Goal: Task Accomplishment & Management: Complete application form

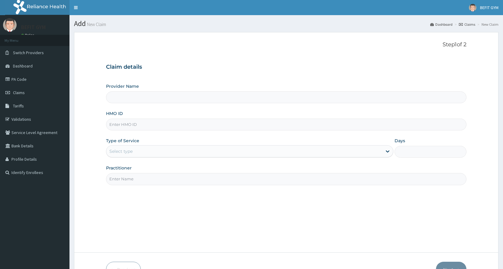
click at [184, 124] on input "HMO ID" at bounding box center [286, 125] width 361 height 12
type input "BEFIT HEALTH AND FITNESS CENTRE"
type input "1"
type input "isw/10325/a"
click at [162, 179] on input "Practitioner" at bounding box center [286, 179] width 361 height 12
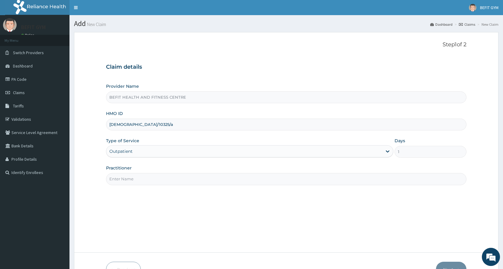
type input "B"
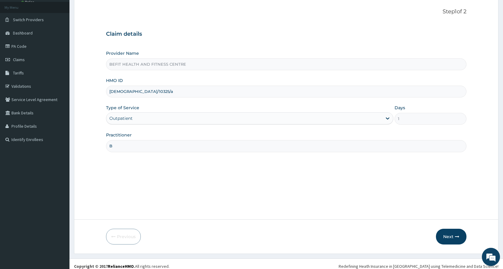
scroll to position [38, 0]
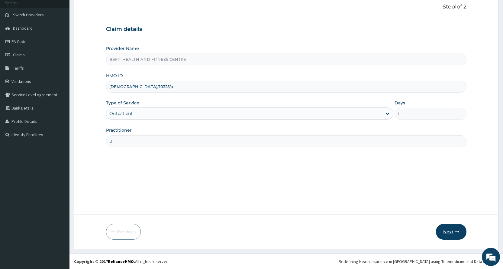
click at [447, 232] on button "Next" at bounding box center [451, 232] width 31 height 16
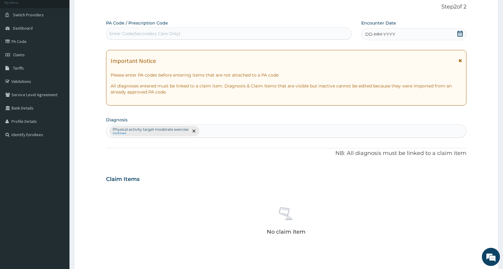
click at [186, 36] on div "Enter Code(Secondary Care Only)" at bounding box center [228, 34] width 245 height 10
type input "PA/DCAF81"
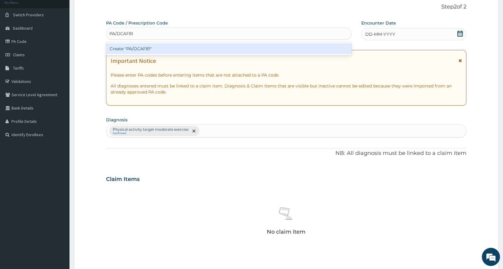
click at [257, 48] on div "Create "PA/DCAF81"" at bounding box center [228, 48] width 245 height 11
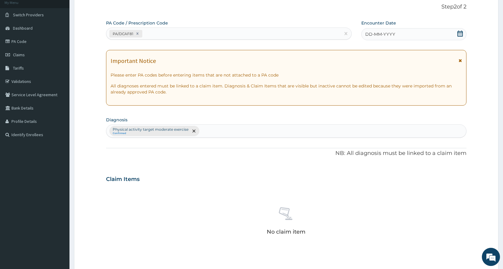
click at [407, 32] on div "DD-MM-YYYY" at bounding box center [414, 34] width 105 height 12
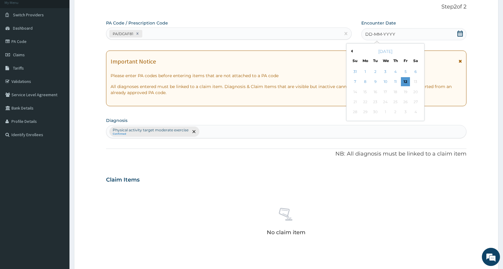
click at [351, 52] on button "Previous Month" at bounding box center [351, 51] width 3 height 3
click at [405, 71] on div "1" at bounding box center [405, 71] width 9 height 9
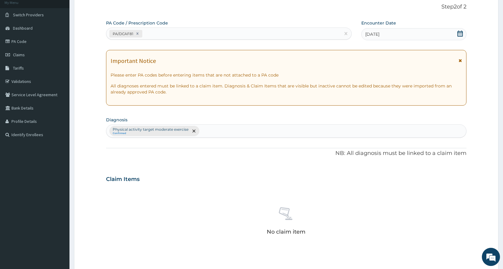
scroll to position [167, 0]
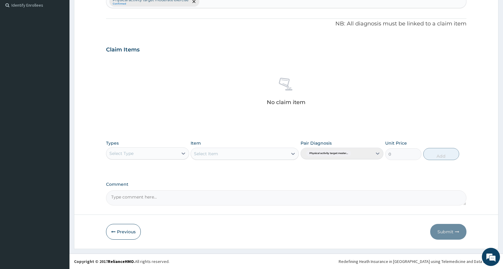
click at [144, 155] on div "Select Type" at bounding box center [141, 153] width 71 height 10
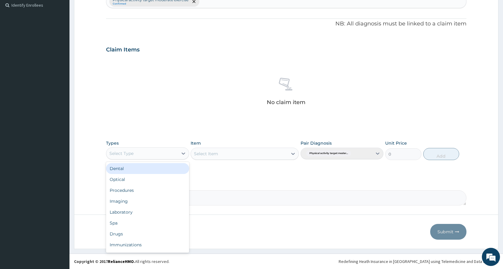
scroll to position [21, 0]
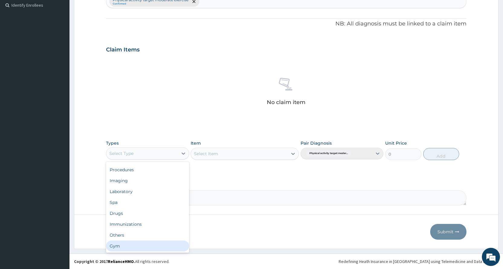
click at [132, 247] on div "Gym" at bounding box center [147, 245] width 83 height 11
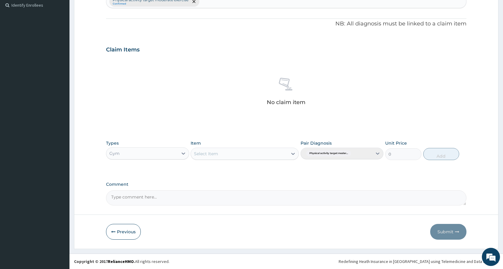
click at [225, 154] on div "Select Item" at bounding box center [245, 154] width 108 height 12
click at [225, 154] on div "Select Item" at bounding box center [239, 154] width 97 height 10
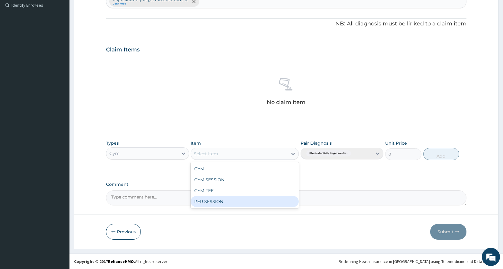
click at [216, 202] on div "PER SESSION" at bounding box center [245, 201] width 108 height 11
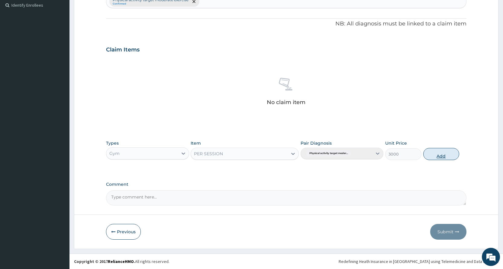
click at [435, 154] on button "Add" at bounding box center [442, 154] width 36 height 12
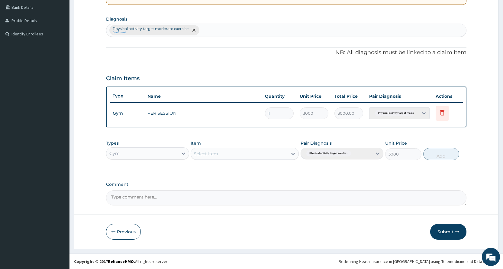
type input "0"
click at [444, 234] on button "Submit" at bounding box center [448, 232] width 36 height 16
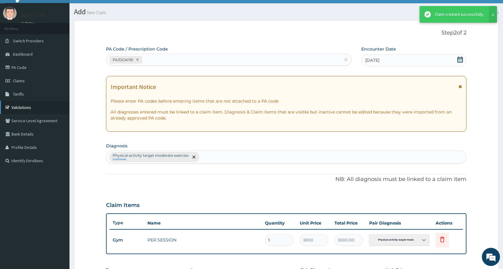
scroll to position [138, 0]
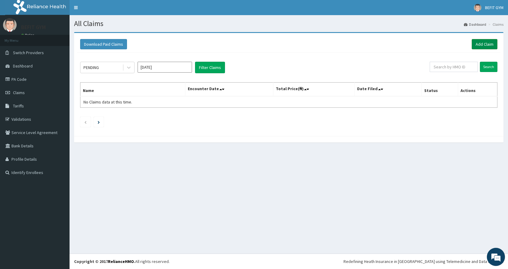
click at [480, 45] on link "Add Claim" at bounding box center [485, 44] width 26 height 10
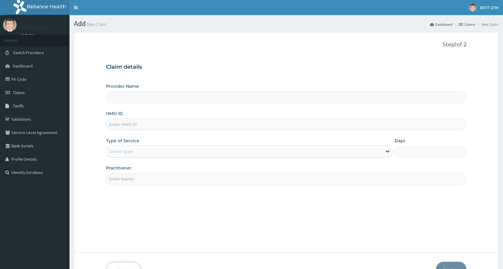
click at [146, 128] on input "HMO ID" at bounding box center [286, 125] width 361 height 12
type input "BEFIT HEALTH AND FITNESS CENTRE"
type input "1"
type input "bah/10031/a"
click at [163, 179] on input "Practitioner" at bounding box center [286, 179] width 361 height 12
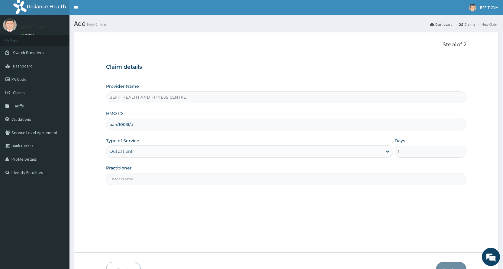
type input "B"
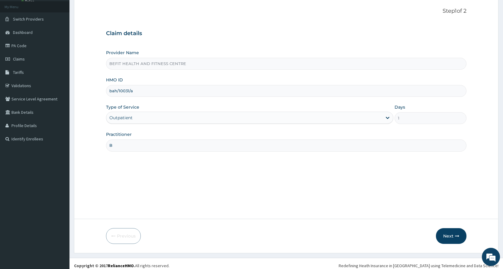
scroll to position [38, 0]
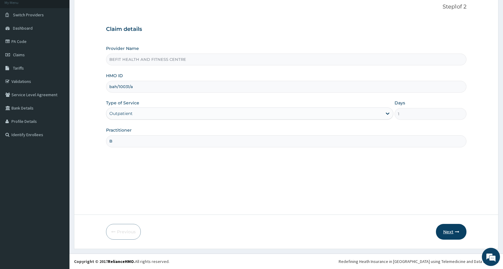
click at [448, 233] on button "Next" at bounding box center [451, 232] width 31 height 16
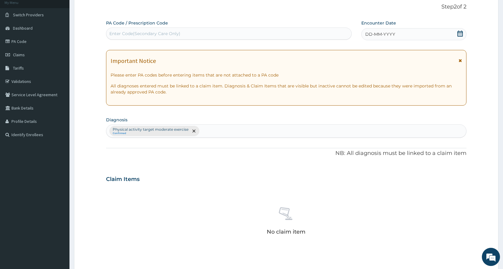
click at [177, 34] on div "Enter Code(Secondary Care Only)" at bounding box center [144, 34] width 71 height 6
type input "PA/6C5DFD"
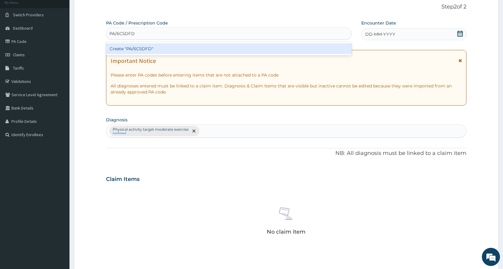
click at [203, 47] on div "Create "PA/6C5DFD"" at bounding box center [228, 48] width 245 height 11
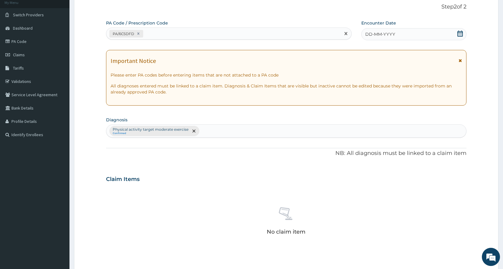
click at [436, 31] on div "DD-MM-YYYY" at bounding box center [414, 34] width 105 height 12
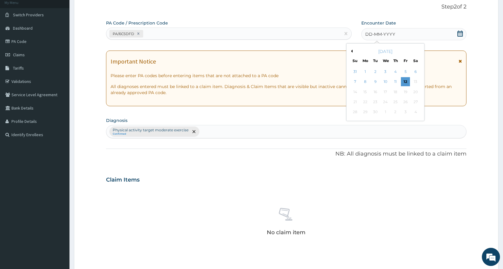
click at [352, 50] on button "Previous Month" at bounding box center [351, 51] width 3 height 3
click at [403, 70] on div "1" at bounding box center [405, 71] width 9 height 9
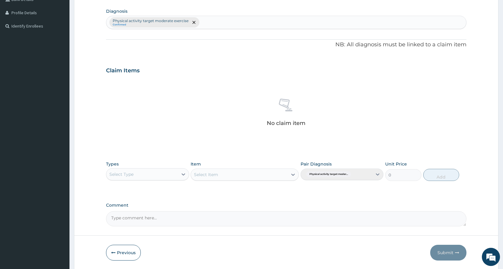
scroll to position [167, 0]
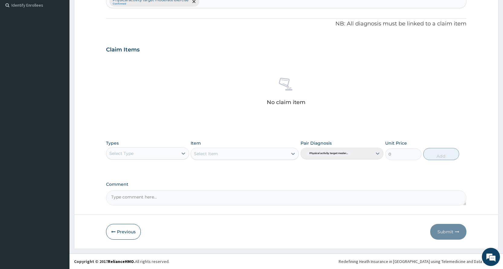
click at [129, 154] on div "Select Type" at bounding box center [121, 153] width 24 height 6
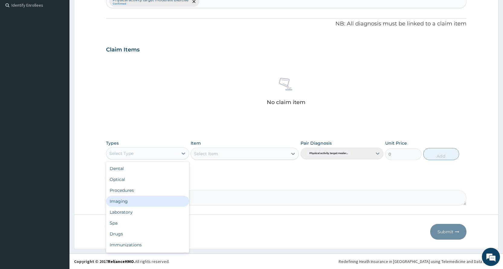
scroll to position [21, 0]
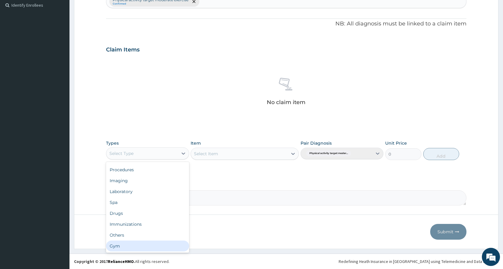
click at [132, 243] on div "Gym" at bounding box center [147, 245] width 83 height 11
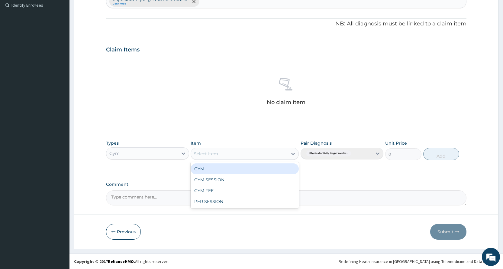
click at [234, 152] on div "Select Item" at bounding box center [239, 154] width 97 height 10
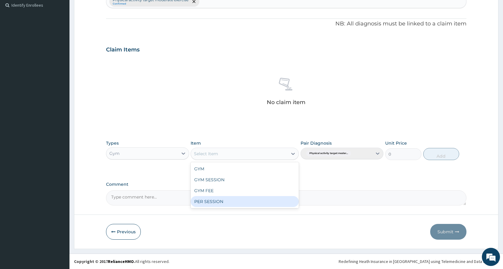
click at [230, 200] on div "PER SESSION" at bounding box center [245, 201] width 108 height 11
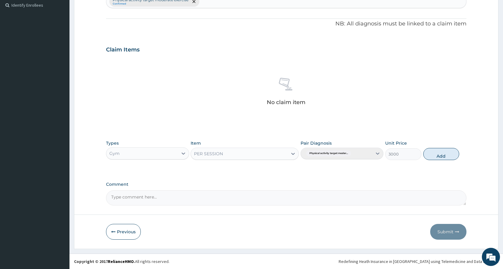
drag, startPoint x: 447, startPoint y: 151, endPoint x: 446, endPoint y: 162, distance: 10.6
click at [447, 151] on button "Add" at bounding box center [442, 154] width 36 height 12
type input "0"
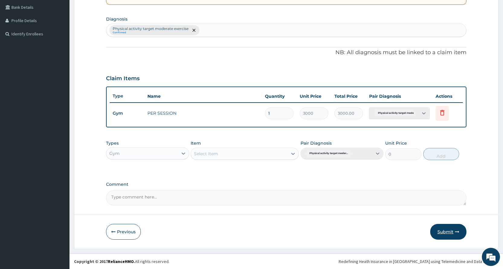
click at [449, 224] on button "Submit" at bounding box center [448, 232] width 36 height 16
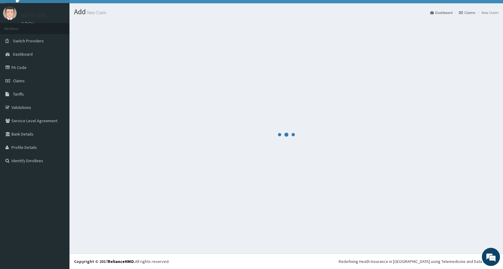
scroll to position [138, 0]
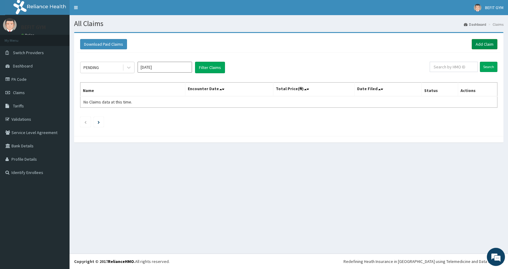
click at [481, 42] on link "Add Claim" at bounding box center [485, 44] width 26 height 10
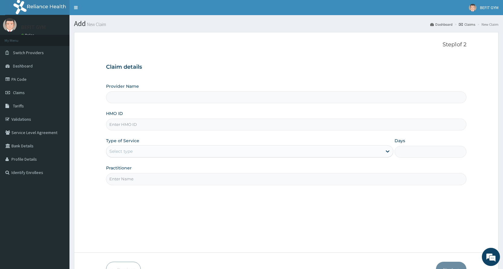
type input "BEFIT HEALTH AND FITNESS CENTRE"
type input "1"
click at [281, 121] on input "HMO ID" at bounding box center [286, 125] width 361 height 12
type input "[DEMOGRAPHIC_DATA]/10581/a"
click at [141, 182] on input "Practitioner" at bounding box center [286, 179] width 361 height 12
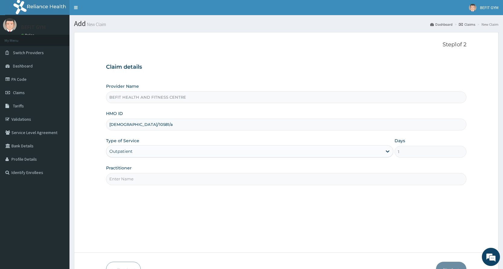
type input "B"
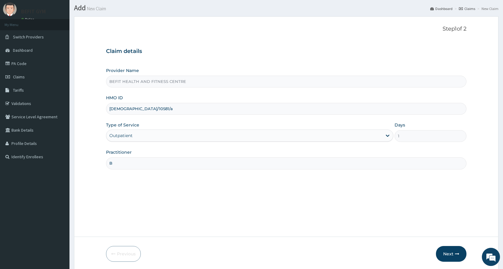
scroll to position [38, 0]
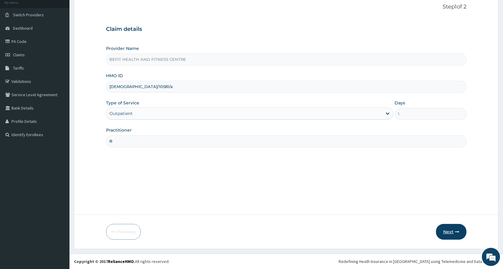
click at [445, 232] on button "Next" at bounding box center [451, 232] width 31 height 16
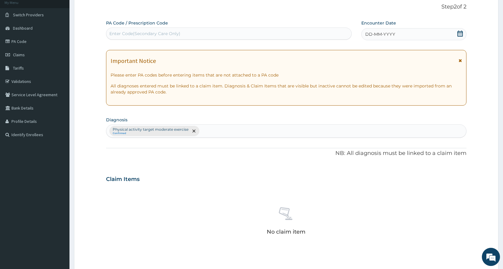
click at [130, 35] on div "Enter Code(Secondary Care Only)" at bounding box center [144, 34] width 71 height 6
type input "PA/2253C7"
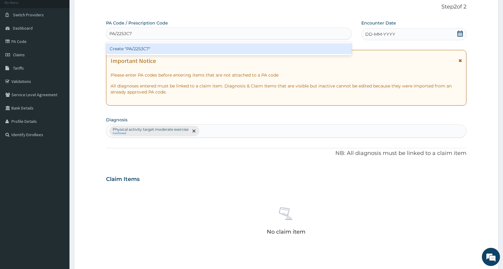
click at [196, 51] on div "Create "PA/2253C7"" at bounding box center [228, 48] width 245 height 11
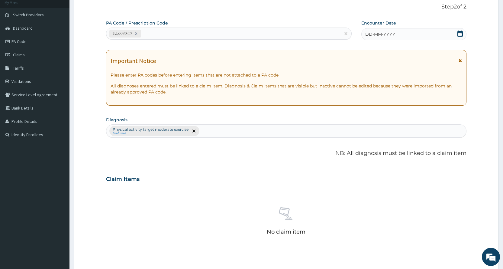
click at [379, 31] on div "DD-MM-YYYY" at bounding box center [414, 34] width 105 height 12
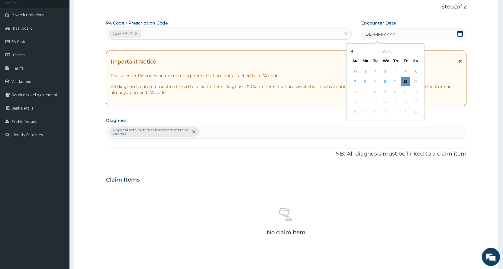
click at [351, 51] on button "Previous Month" at bounding box center [351, 51] width 3 height 3
click at [408, 70] on div "1" at bounding box center [405, 71] width 9 height 9
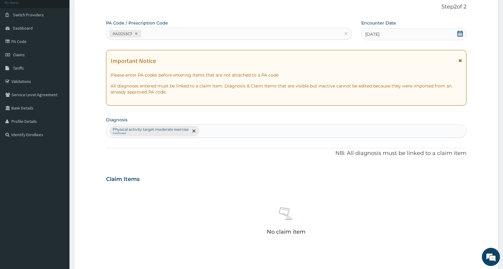
scroll to position [167, 0]
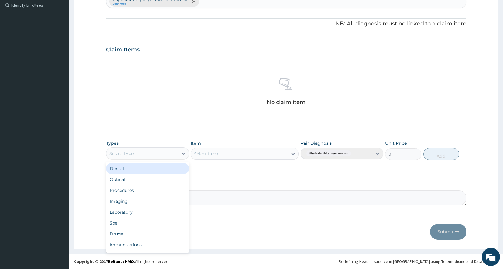
click at [134, 154] on div "Select Type" at bounding box center [141, 153] width 71 height 10
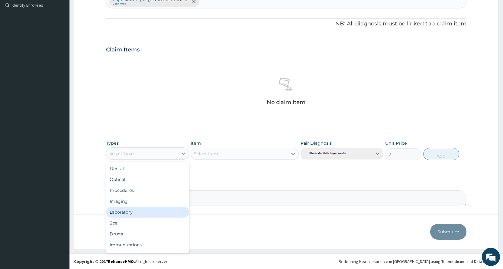
scroll to position [21, 0]
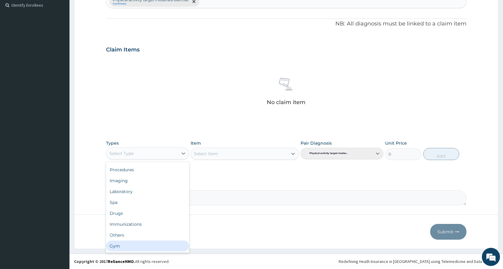
click at [125, 249] on div "Gym" at bounding box center [147, 245] width 83 height 11
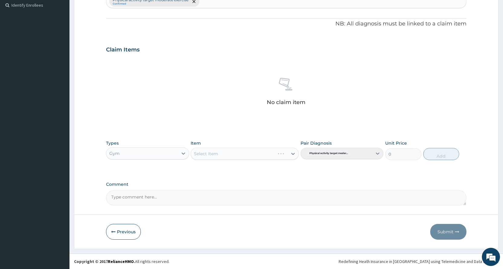
click at [224, 153] on div "Select Item" at bounding box center [245, 154] width 108 height 12
click at [224, 153] on div "Select Item" at bounding box center [239, 154] width 97 height 10
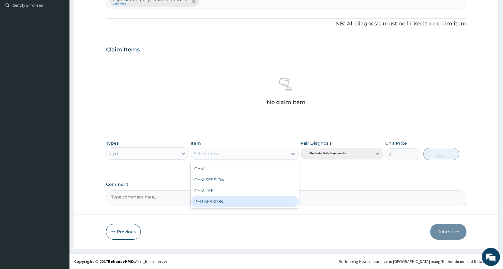
click at [232, 200] on div "PER SESSION" at bounding box center [245, 201] width 108 height 11
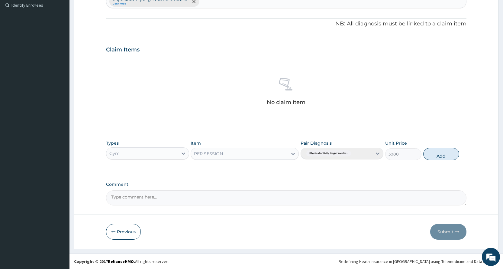
click at [440, 158] on button "Add" at bounding box center [442, 154] width 36 height 12
type input "0"
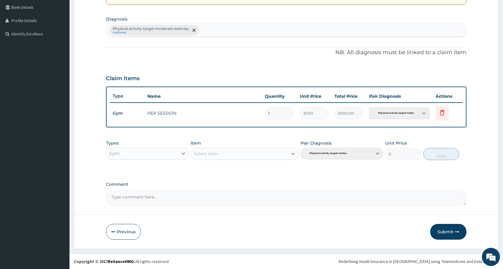
scroll to position [138, 0]
click at [449, 233] on button "Submit" at bounding box center [448, 232] width 36 height 16
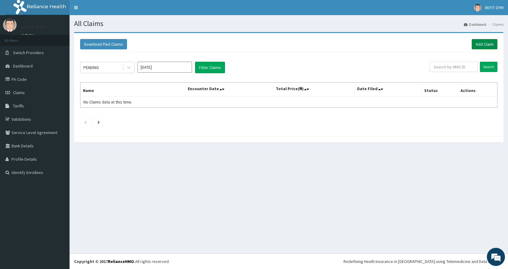
click at [478, 44] on link "Add Claim" at bounding box center [485, 44] width 26 height 10
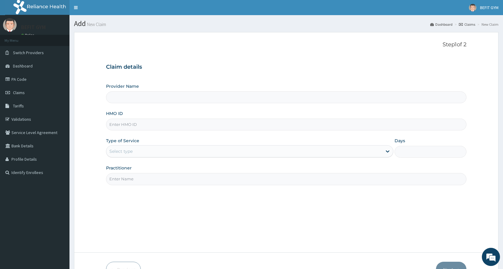
type input "BEFIT HEALTH AND FITNESS CENTRE"
type input "1"
click at [310, 128] on input "HMO ID" at bounding box center [286, 125] width 361 height 12
type input "SSN/10400/A"
click at [122, 184] on input "Practitioner" at bounding box center [286, 179] width 361 height 12
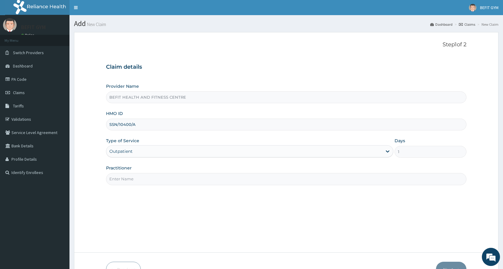
type input "B"
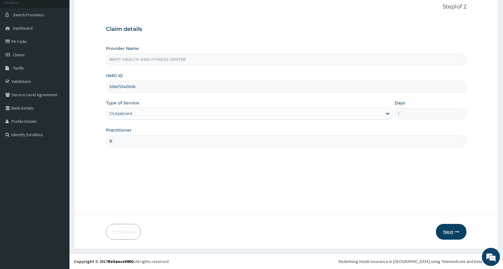
click at [456, 232] on icon "button" at bounding box center [457, 231] width 4 height 4
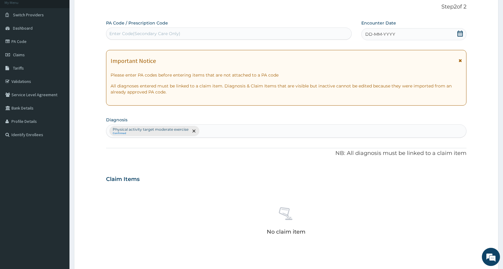
click at [292, 35] on div "Enter Code(Secondary Care Only)" at bounding box center [228, 34] width 245 height 10
type input "PA/715AD0"
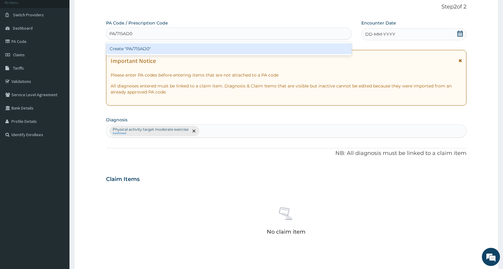
click at [310, 51] on div "Create "PA/715AD0"" at bounding box center [228, 48] width 245 height 11
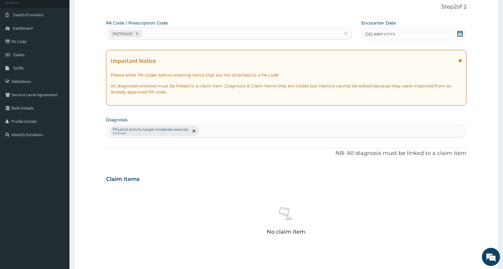
click at [424, 35] on div "DD-MM-YYYY" at bounding box center [414, 34] width 105 height 12
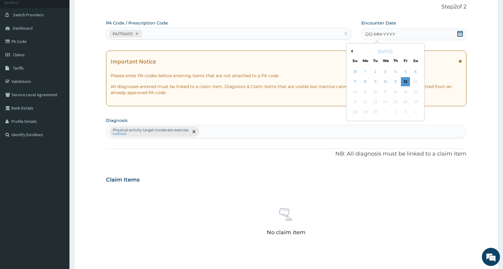
click at [351, 51] on button "Previous Month" at bounding box center [351, 51] width 3 height 3
click at [404, 73] on div "1" at bounding box center [405, 71] width 9 height 9
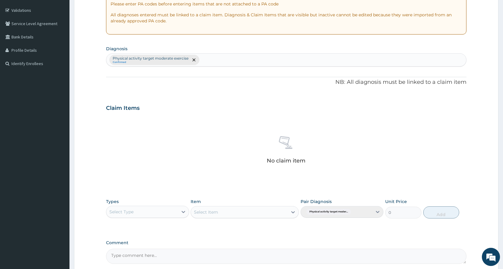
scroll to position [128, 0]
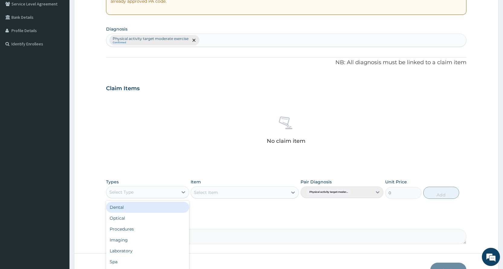
click at [161, 189] on div "Select Type" at bounding box center [141, 192] width 71 height 10
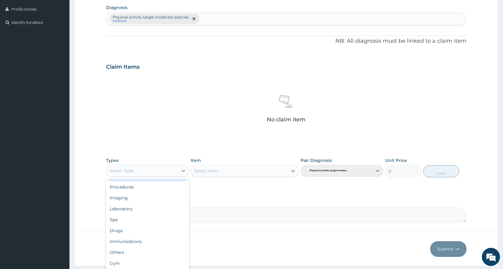
scroll to position [167, 0]
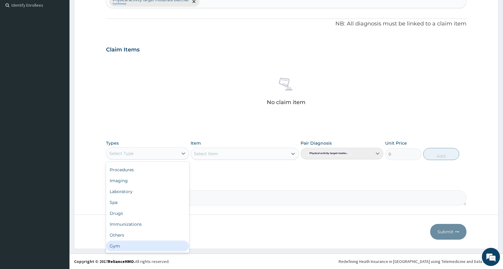
click at [119, 247] on div "Gym" at bounding box center [147, 245] width 83 height 11
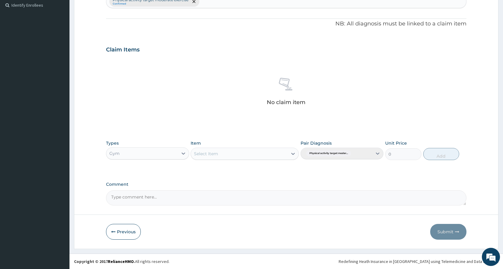
click at [233, 155] on div "Select Item" at bounding box center [239, 154] width 97 height 10
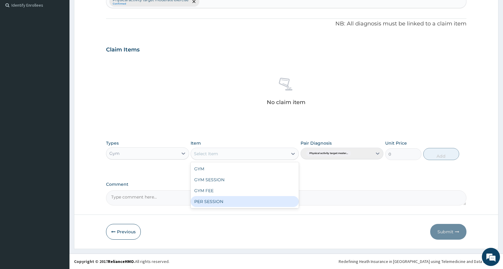
click at [217, 201] on div "PER SESSION" at bounding box center [245, 201] width 108 height 11
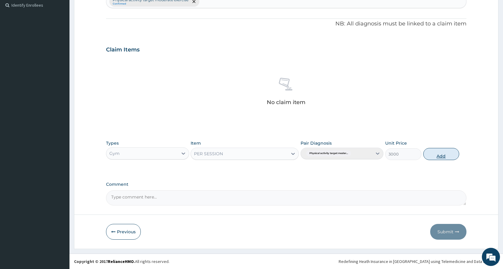
click at [443, 153] on button "Add" at bounding box center [442, 154] width 36 height 12
type input "0"
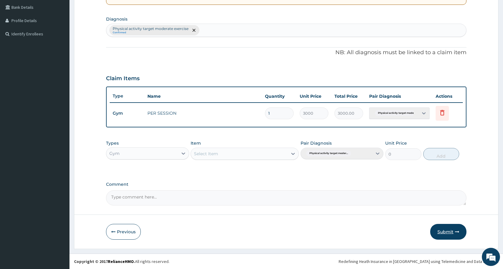
click at [453, 234] on button "Submit" at bounding box center [448, 232] width 36 height 16
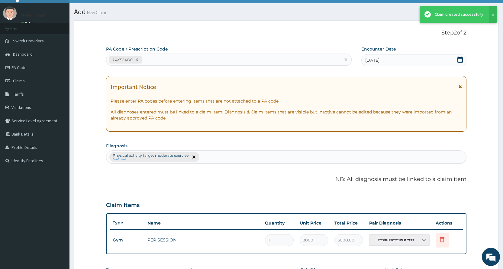
scroll to position [138, 0]
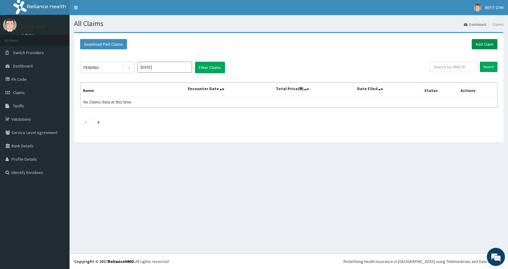
click at [486, 43] on link "Add Claim" at bounding box center [485, 44] width 26 height 10
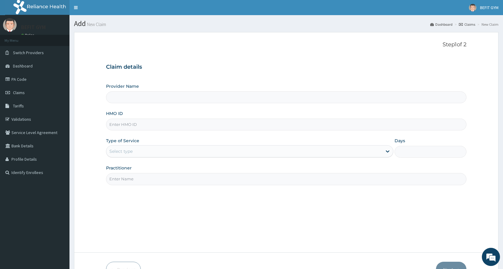
type input "BEFIT HEALTH AND FITNESS CENTRE"
type input "1"
click at [151, 125] on input "HMO ID" at bounding box center [286, 125] width 361 height 12
type input "BPV/10021/A"
click at [154, 175] on input "Practitioner" at bounding box center [286, 179] width 361 height 12
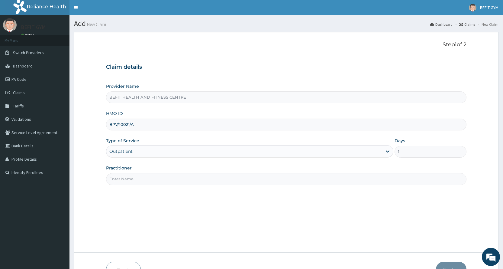
type input "B"
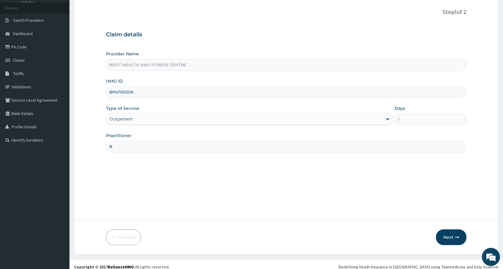
scroll to position [38, 0]
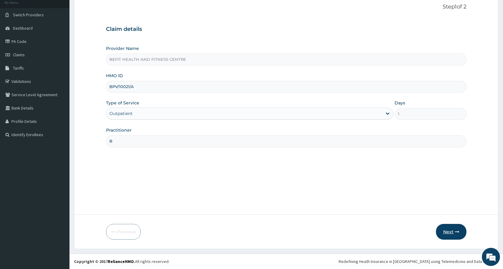
click at [452, 233] on button "Next" at bounding box center [451, 232] width 31 height 16
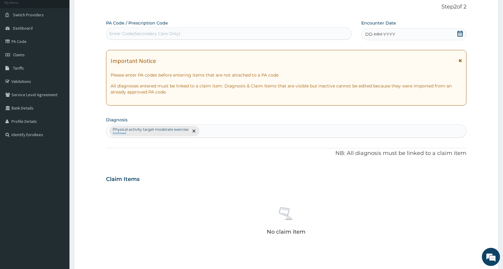
click at [221, 35] on div "Enter Code(Secondary Care Only)" at bounding box center [228, 34] width 245 height 10
type input "PA/F4DEB0"
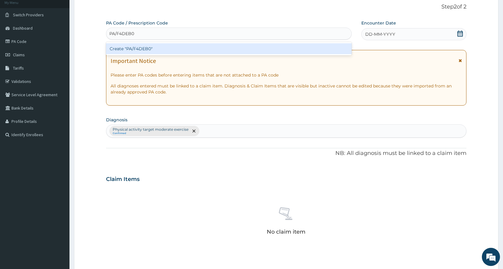
click at [279, 51] on div "Create "PA/F4DEB0"" at bounding box center [228, 48] width 245 height 11
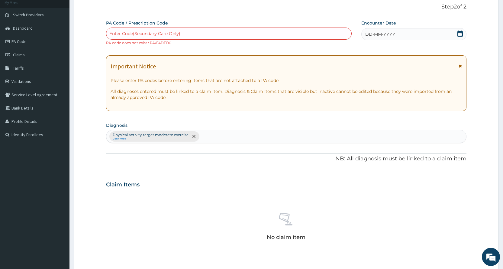
scroll to position [173, 0]
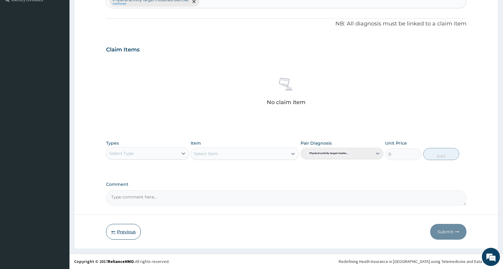
click at [128, 229] on button "Previous" at bounding box center [123, 232] width 35 height 16
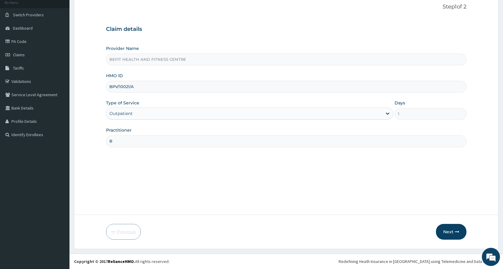
scroll to position [38, 0]
click at [448, 228] on button "Next" at bounding box center [451, 232] width 31 height 16
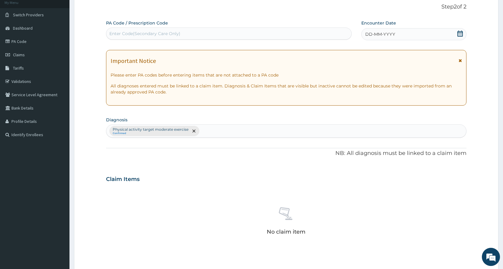
click at [283, 32] on div "Enter Code(Secondary Care Only)" at bounding box center [228, 34] width 245 height 10
click at [110, 32] on input "F4DEBD" at bounding box center [118, 34] width 19 height 6
click at [112, 33] on input "PF4DEBD" at bounding box center [120, 34] width 22 height 6
click at [115, 32] on input "PAF4DEBD" at bounding box center [121, 34] width 25 height 6
type input "PA/F4DEBD"
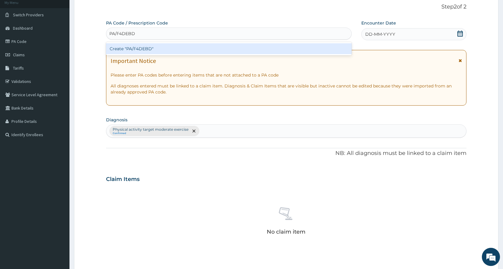
click at [173, 47] on div "Create "PA/F4DEBD"" at bounding box center [228, 48] width 245 height 11
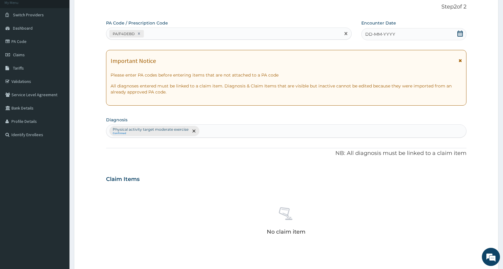
click at [403, 28] on div "Encounter Date DD-MM-YYYY" at bounding box center [414, 30] width 105 height 20
click at [403, 32] on div "DD-MM-YYYY" at bounding box center [414, 34] width 105 height 12
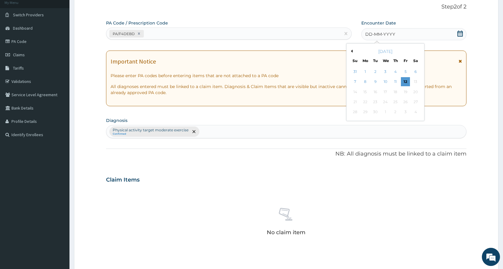
click at [352, 51] on button "Previous Month" at bounding box center [351, 51] width 3 height 3
click at [404, 73] on div "1" at bounding box center [405, 71] width 9 height 9
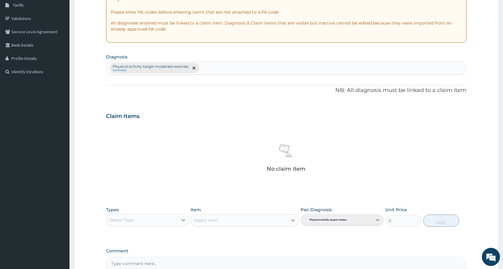
scroll to position [128, 0]
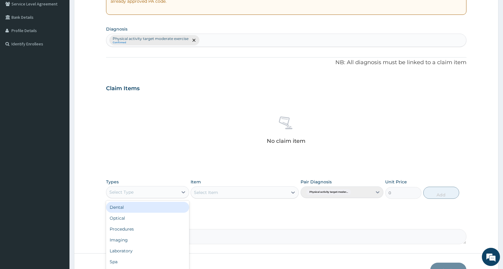
click at [158, 192] on div "Select Type" at bounding box center [141, 192] width 71 height 10
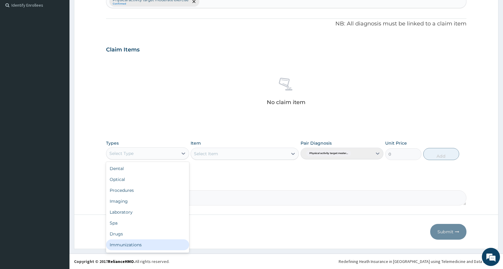
scroll to position [21, 0]
click at [133, 242] on div "Gym" at bounding box center [147, 245] width 83 height 11
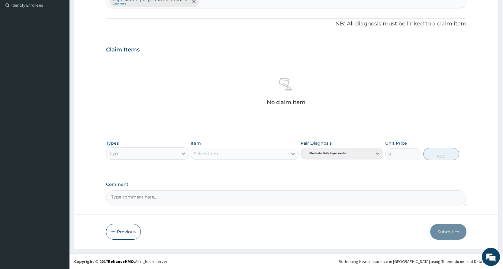
click at [247, 151] on div "Select Item" at bounding box center [239, 154] width 97 height 10
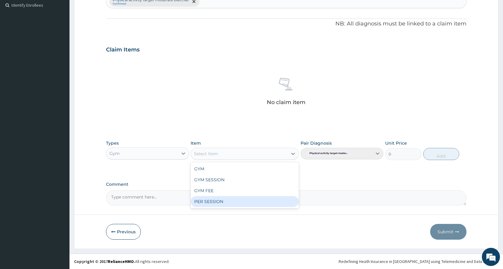
click at [247, 198] on div "PER SESSION" at bounding box center [245, 201] width 108 height 11
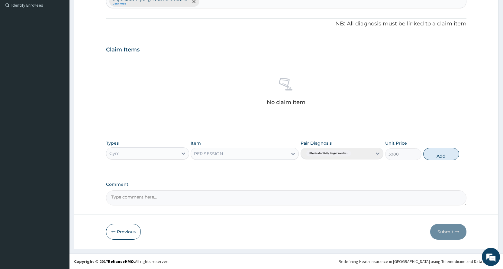
click at [440, 155] on button "Add" at bounding box center [442, 154] width 36 height 12
type input "0"
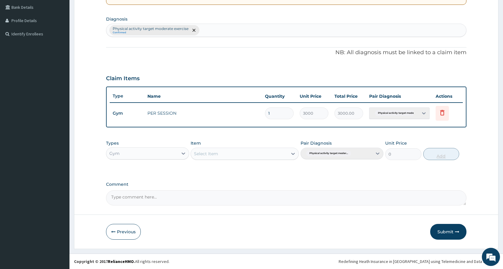
scroll to position [138, 0]
click at [451, 230] on button "Submit" at bounding box center [448, 232] width 36 height 16
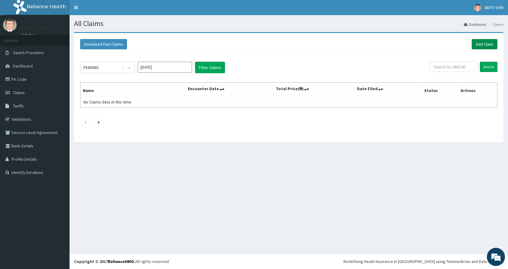
click at [480, 43] on link "Add Claim" at bounding box center [485, 44] width 26 height 10
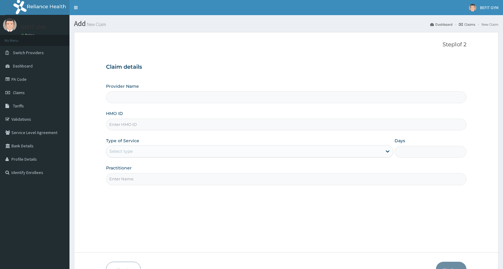
click at [212, 129] on input "HMO ID" at bounding box center [286, 125] width 361 height 12
type input "BEFIT HEALTH AND FITNESS CENTRE"
type input "1"
type input "FAT/10056/A"
click at [135, 180] on input "Practitioner" at bounding box center [286, 179] width 361 height 12
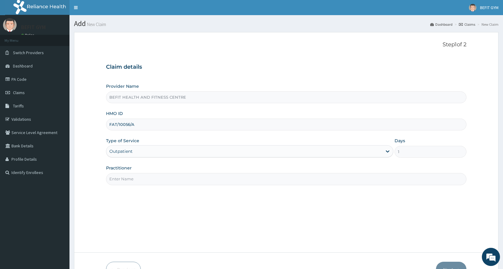
type input "B"
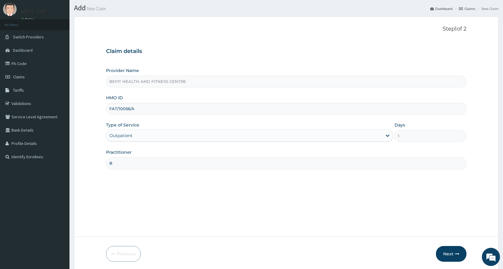
scroll to position [38, 0]
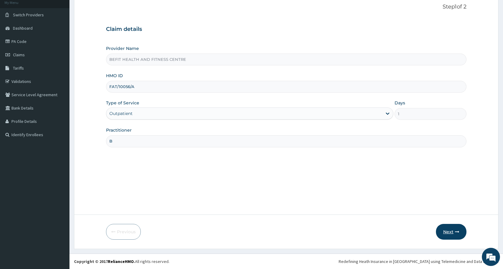
click at [453, 235] on button "Next" at bounding box center [451, 232] width 31 height 16
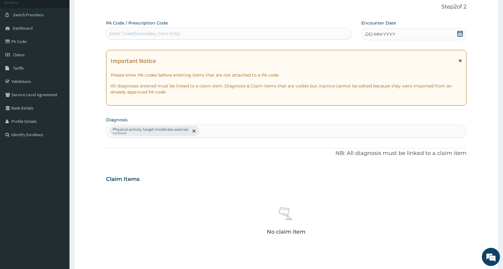
click at [170, 34] on div "Enter Code(Secondary Care Only)" at bounding box center [144, 34] width 71 height 6
type input "PA/AB8750"
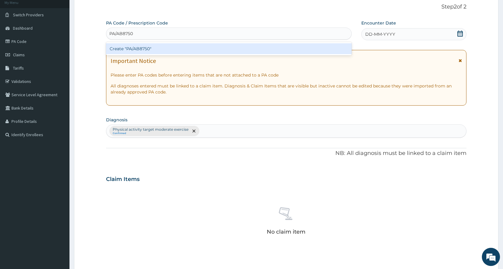
click at [180, 50] on div "Create "PA/AB8750"" at bounding box center [228, 48] width 245 height 11
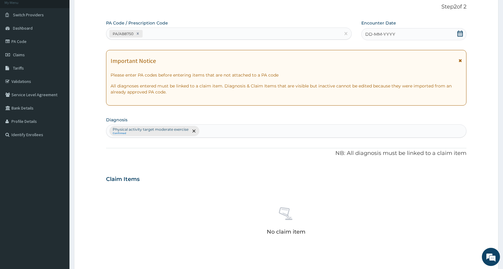
click at [460, 33] on icon at bounding box center [460, 34] width 6 height 6
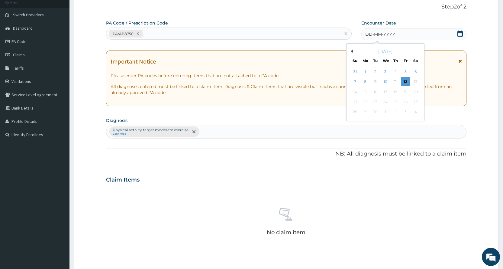
click at [352, 52] on button "Previous Month" at bounding box center [351, 51] width 3 height 3
click at [408, 71] on div "1" at bounding box center [405, 71] width 9 height 9
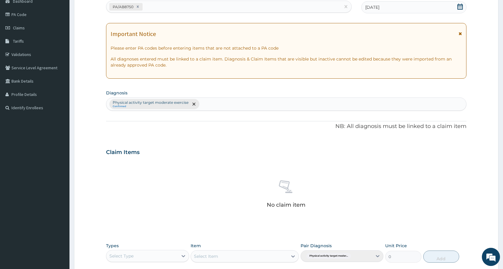
scroll to position [128, 0]
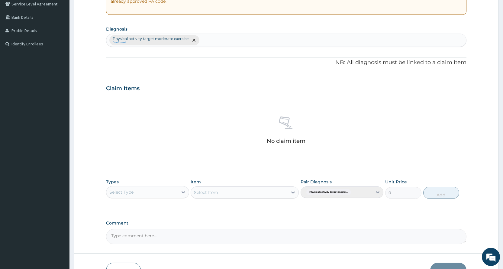
click at [136, 193] on div "Select Type" at bounding box center [141, 192] width 71 height 10
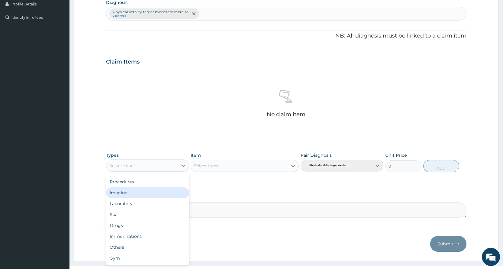
scroll to position [167, 0]
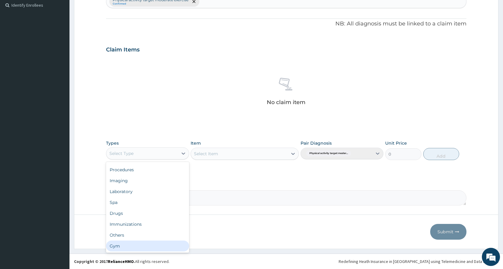
click at [147, 248] on div "Gym" at bounding box center [147, 245] width 83 height 11
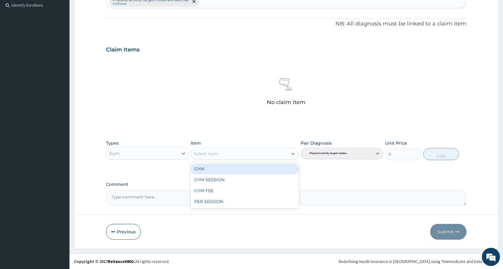
click at [242, 152] on div "Select Item" at bounding box center [239, 154] width 97 height 10
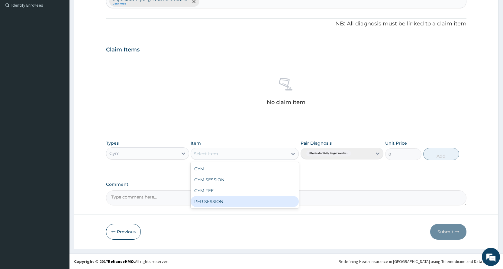
click at [244, 204] on div "PER SESSION" at bounding box center [245, 201] width 108 height 11
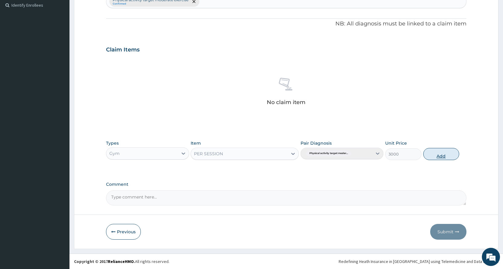
click at [438, 158] on button "Add" at bounding box center [442, 154] width 36 height 12
type input "0"
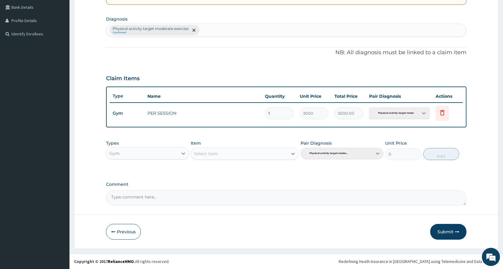
scroll to position [138, 0]
click at [456, 232] on icon "button" at bounding box center [457, 231] width 4 height 4
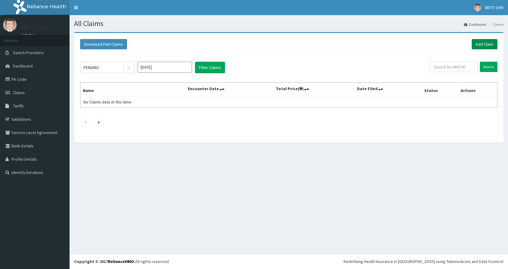
click at [479, 41] on link "Add Claim" at bounding box center [485, 44] width 26 height 10
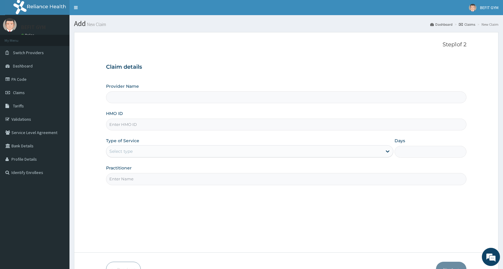
click at [198, 128] on input "HMO ID" at bounding box center [286, 125] width 361 height 12
type input "BEFIT HEALTH AND FITNESS CENTRE"
type input "1"
type input "SRH/10116/A"
click at [154, 180] on input "Practitioner" at bounding box center [286, 179] width 361 height 12
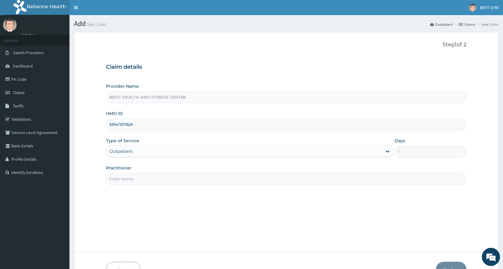
type input "B"
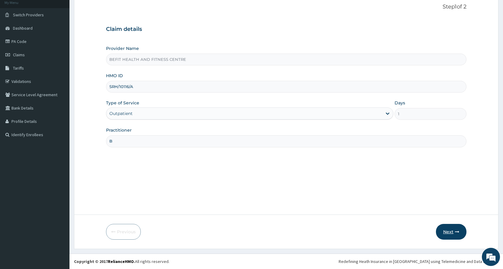
click at [448, 233] on button "Next" at bounding box center [451, 232] width 31 height 16
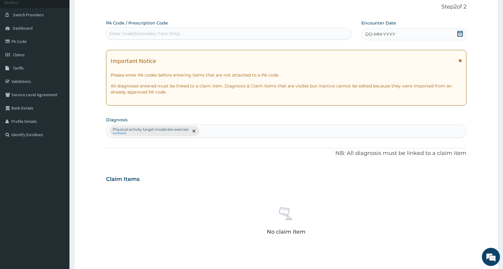
click at [304, 34] on div "Enter Code(Secondary Care Only)" at bounding box center [228, 34] width 245 height 10
type input "PA/DE66B5"
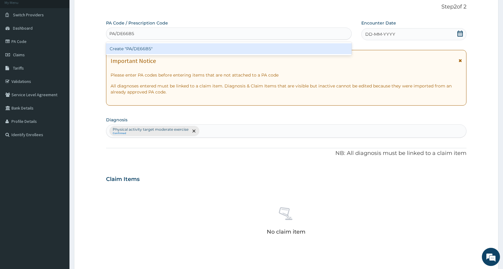
click at [204, 51] on div "Create "PA/DE66B5"" at bounding box center [228, 48] width 245 height 11
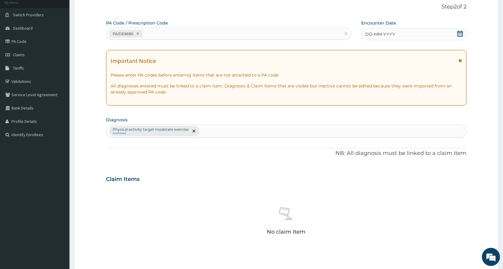
click at [416, 31] on div "DD-MM-YYYY" at bounding box center [414, 34] width 105 height 12
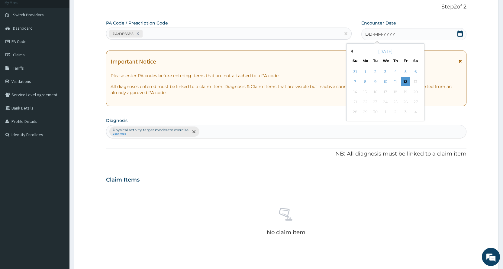
click at [352, 51] on button "Previous Month" at bounding box center [351, 51] width 3 height 3
click at [404, 70] on div "1" at bounding box center [405, 71] width 9 height 9
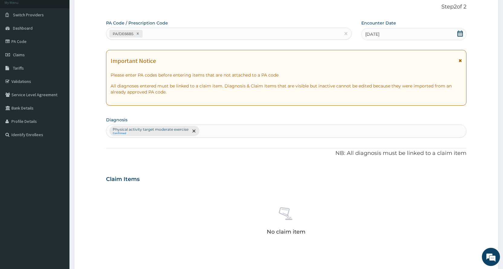
scroll to position [167, 0]
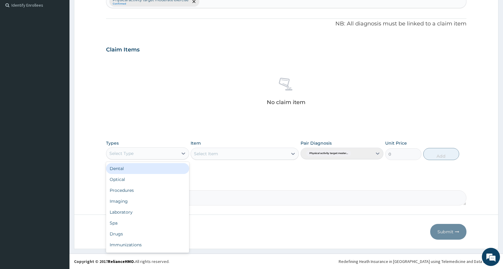
click at [161, 156] on div "Select Type" at bounding box center [141, 153] width 71 height 10
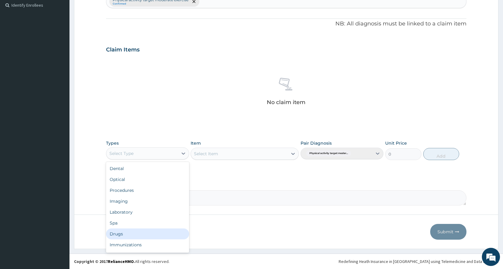
scroll to position [21, 0]
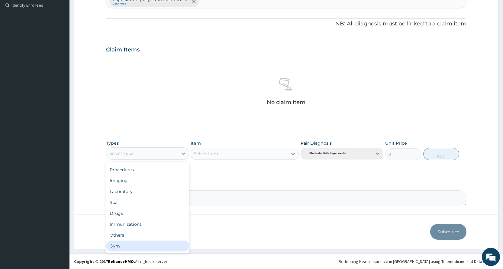
click at [143, 248] on div "Gym" at bounding box center [147, 245] width 83 height 11
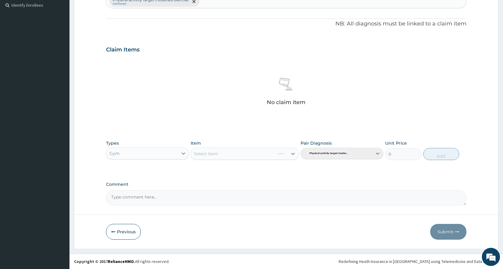
click at [216, 151] on div "Select Item" at bounding box center [245, 154] width 108 height 12
click at [252, 155] on div "Select Item" at bounding box center [239, 154] width 97 height 10
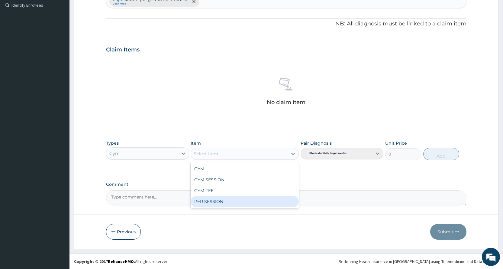
click at [261, 201] on div "PER SESSION" at bounding box center [245, 201] width 108 height 11
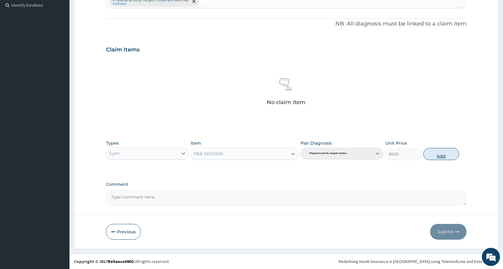
click at [451, 153] on button "Add" at bounding box center [442, 154] width 36 height 12
type input "0"
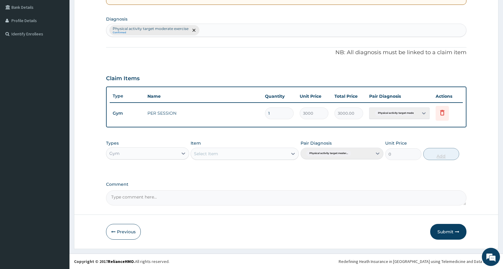
scroll to position [138, 0]
click at [444, 229] on button "Submit" at bounding box center [448, 232] width 36 height 16
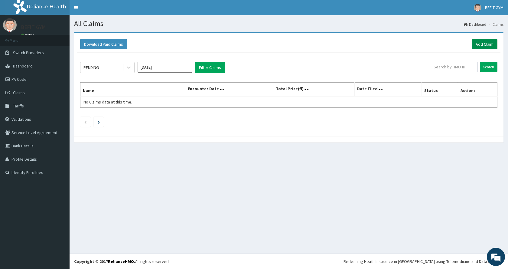
click at [485, 44] on link "Add Claim" at bounding box center [485, 44] width 26 height 10
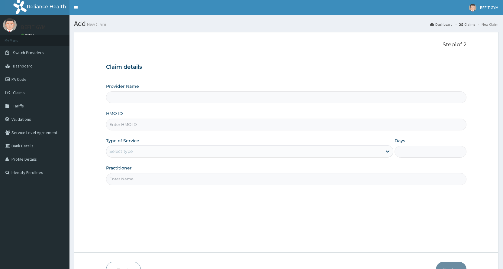
click at [147, 124] on input "HMO ID" at bounding box center [286, 125] width 361 height 12
type input "BEFIT HEALTH AND FITNESS CENTRE"
type input "1"
type input "shl/10098/a"
click at [173, 184] on input "Practitioner" at bounding box center [286, 179] width 361 height 12
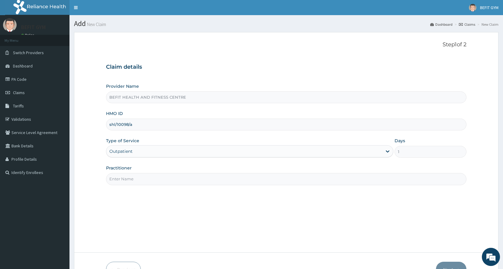
type input "B"
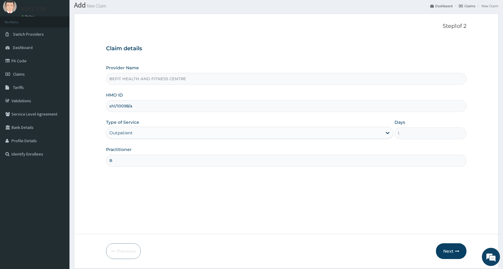
scroll to position [38, 0]
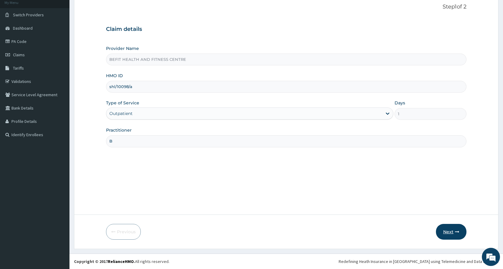
click at [439, 232] on button "Next" at bounding box center [451, 232] width 31 height 16
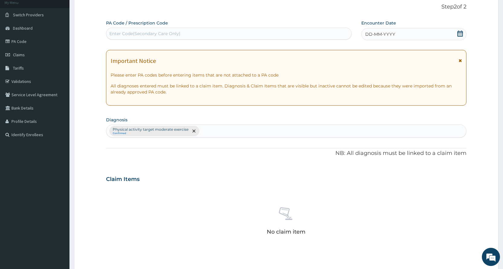
click at [128, 34] on div "Enter Code(Secondary Care Only)" at bounding box center [144, 34] width 71 height 6
type input "PA/F99A52"
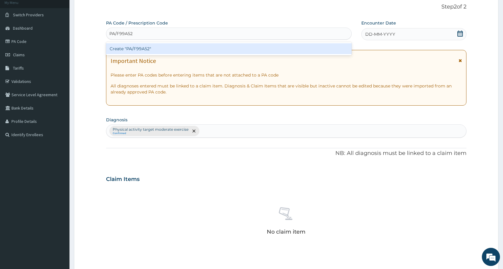
click at [174, 52] on div "Create "PA/F99A52"" at bounding box center [228, 48] width 245 height 11
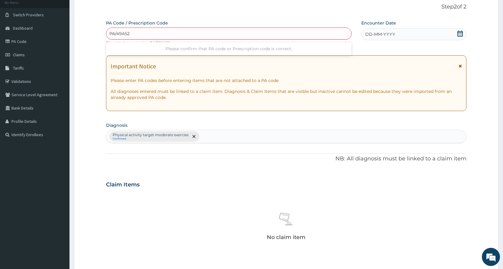
click at [117, 34] on input "PA/49A52" at bounding box center [119, 34] width 21 height 6
type input "PA/F49A52"
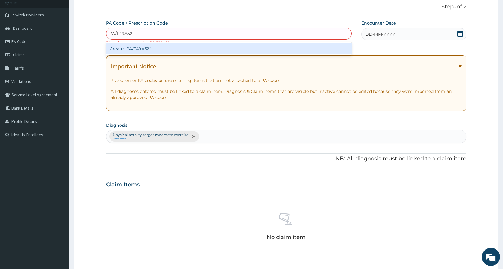
click at [170, 49] on div "Create "PA/F49A52"" at bounding box center [228, 48] width 245 height 11
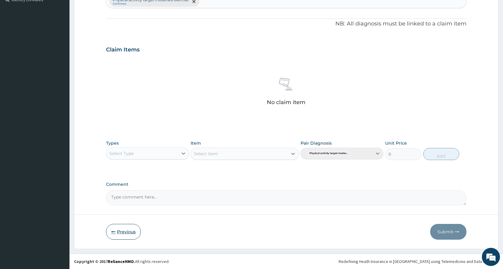
click at [118, 232] on button "Previous" at bounding box center [123, 232] width 35 height 16
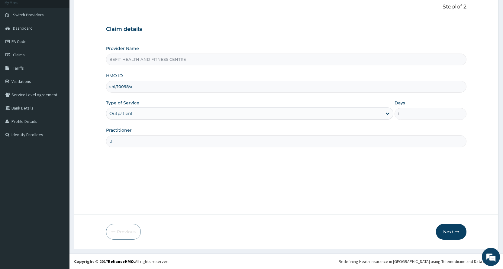
click at [158, 88] on input "shl/10098/a" at bounding box center [286, 87] width 361 height 12
type input "s"
type input "KSB/10793/A"
click at [447, 235] on button "Next" at bounding box center [451, 232] width 31 height 16
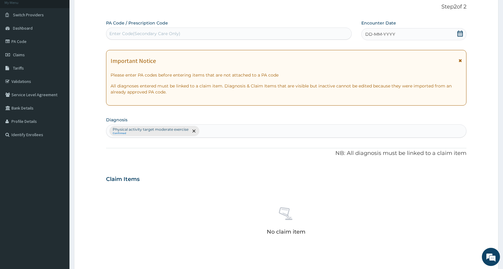
click at [217, 36] on div "Enter Code(Secondary Care Only)" at bounding box center [228, 34] width 245 height 10
click at [125, 31] on input "PA/A91118D" at bounding box center [121, 34] width 24 height 6
type input "PA/A9118D"
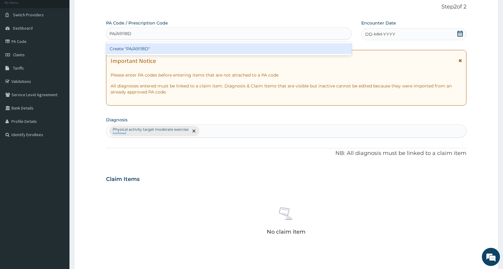
click at [142, 46] on div "Create "PA/A9118D"" at bounding box center [228, 48] width 245 height 11
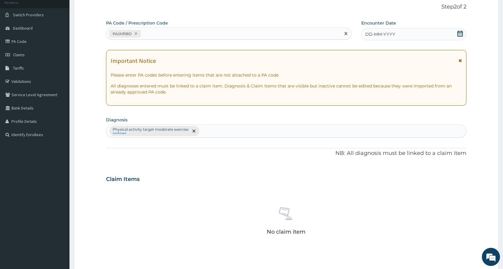
click at [405, 28] on div "Encounter Date DD-MM-YYYY" at bounding box center [414, 30] width 105 height 20
click at [405, 34] on div "DD-MM-YYYY" at bounding box center [414, 34] width 105 height 12
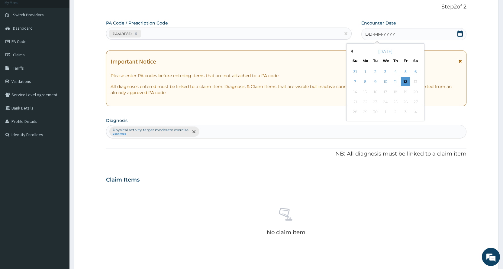
click at [351, 50] on button "Previous Month" at bounding box center [351, 51] width 3 height 3
click at [407, 71] on div "1" at bounding box center [405, 71] width 9 height 9
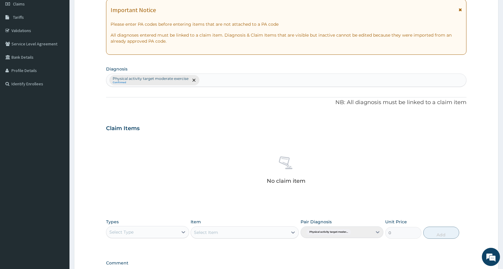
scroll to position [128, 0]
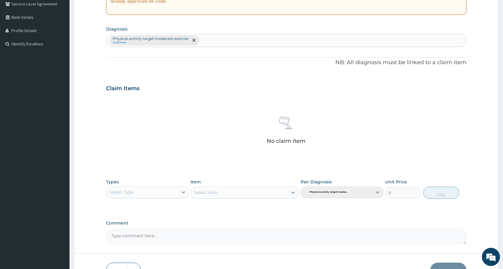
click at [155, 193] on div "Select Type" at bounding box center [141, 192] width 71 height 10
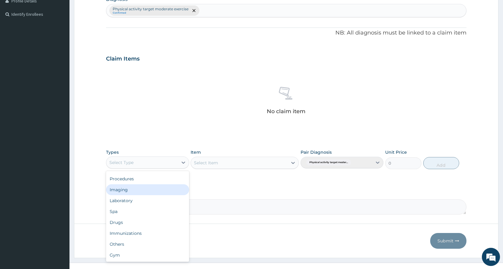
scroll to position [167, 0]
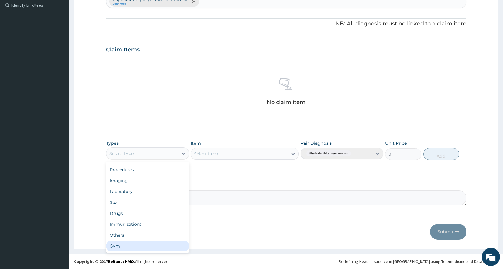
click at [147, 244] on div "Gym" at bounding box center [147, 245] width 83 height 11
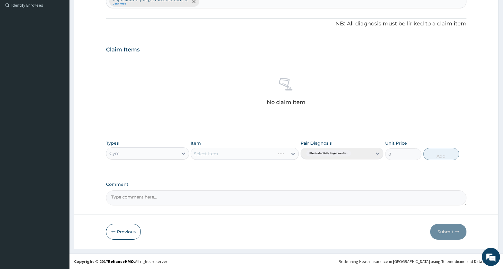
click at [226, 155] on div "Select Item" at bounding box center [245, 154] width 108 height 12
click at [226, 155] on div "Select Item" at bounding box center [239, 154] width 97 height 10
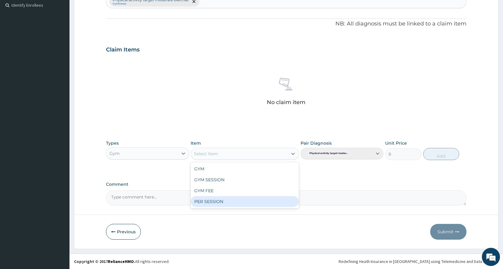
click at [231, 199] on div "PER SESSION" at bounding box center [245, 201] width 108 height 11
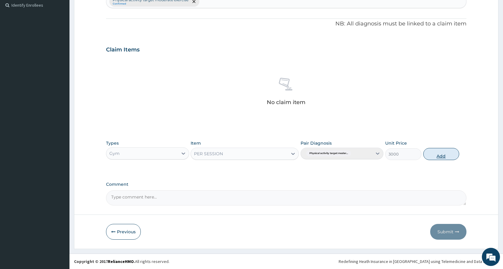
click at [435, 155] on button "Add" at bounding box center [442, 154] width 36 height 12
type input "0"
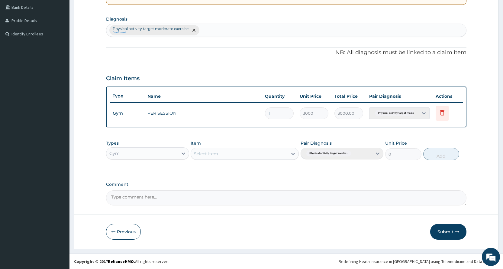
scroll to position [138, 0]
click at [448, 229] on button "Submit" at bounding box center [448, 232] width 36 height 16
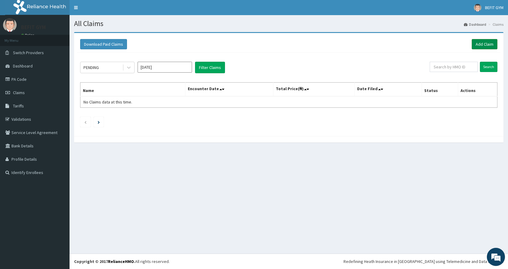
click at [480, 45] on link "Add Claim" at bounding box center [485, 44] width 26 height 10
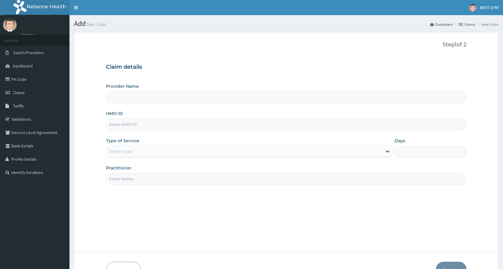
click at [119, 124] on input "HMO ID" at bounding box center [286, 125] width 361 height 12
type input "BEFIT HEALTH AND FITNESS CENTRE"
type input "1"
type input "7"
type input "dgc/10043/a"
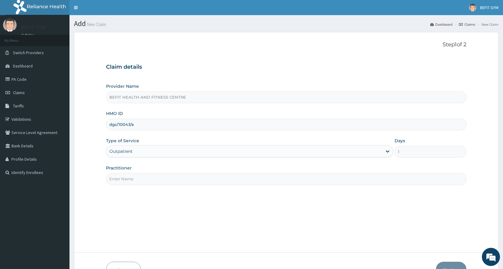
drag, startPoint x: 199, startPoint y: 178, endPoint x: 188, endPoint y: 189, distance: 15.8
click at [193, 183] on input "Practitioner" at bounding box center [286, 179] width 361 height 12
type input "B"
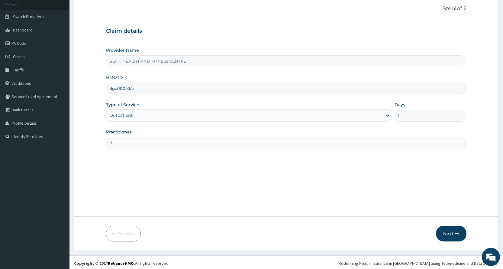
scroll to position [38, 0]
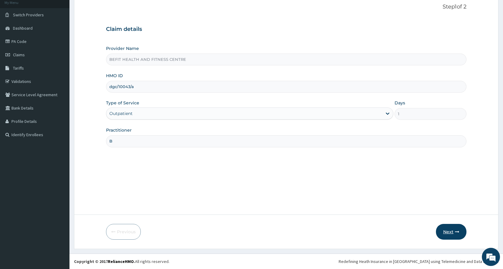
click at [450, 230] on button "Next" at bounding box center [451, 232] width 31 height 16
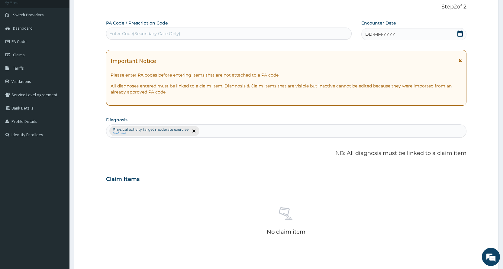
click at [134, 35] on div "Enter Code(Secondary Care Only)" at bounding box center [144, 34] width 71 height 6
type input "PA/0370D4"
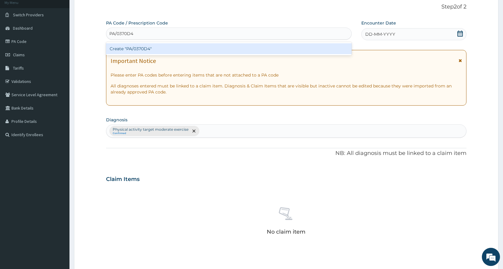
click at [154, 48] on div "Create "PA/0370D4"" at bounding box center [228, 48] width 245 height 11
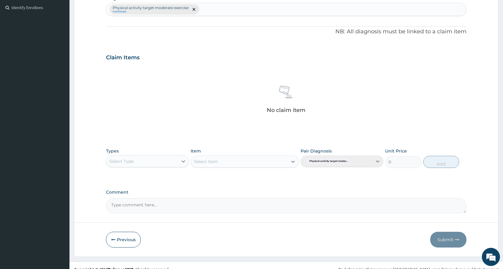
scroll to position [173, 0]
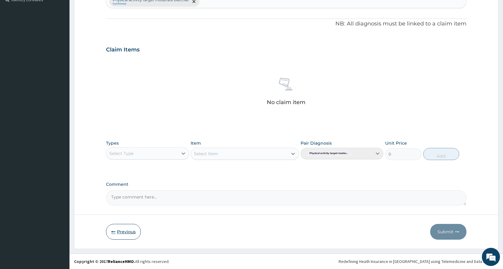
click at [126, 229] on button "Previous" at bounding box center [123, 232] width 35 height 16
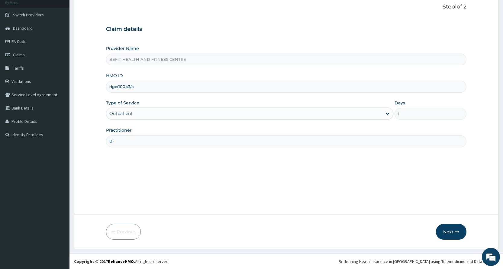
scroll to position [38, 0]
click at [166, 87] on input "dgc/10043/a" at bounding box center [286, 87] width 361 height 12
type input "d"
